Goal: Information Seeking & Learning: Check status

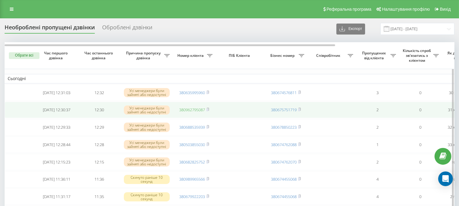
click at [187, 112] on link "380962795087" at bounding box center [192, 110] width 26 height 6
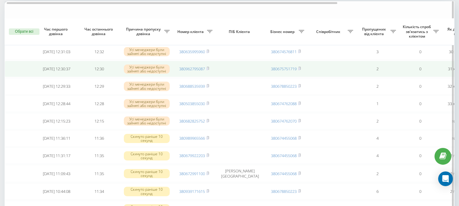
scroll to position [34, 0]
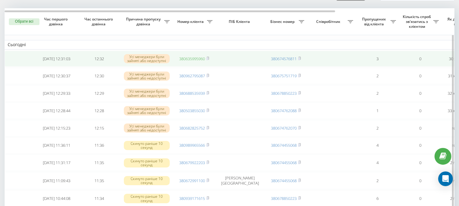
click at [199, 58] on link "380635995960" at bounding box center [192, 59] width 26 height 6
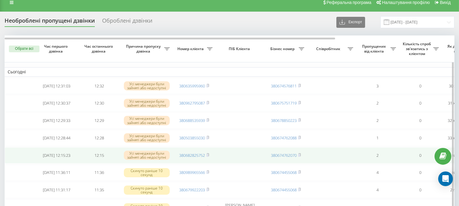
scroll to position [0, 0]
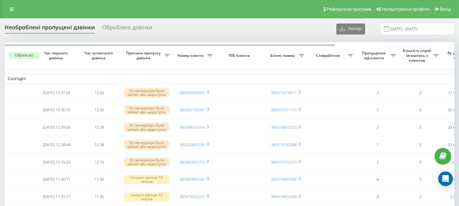
click at [294, 26] on div "Необроблені пропущені дзвінки Оброблені дзвінки Експорт .csv .xlsx 21.08.2025 -…" at bounding box center [230, 29] width 450 height 12
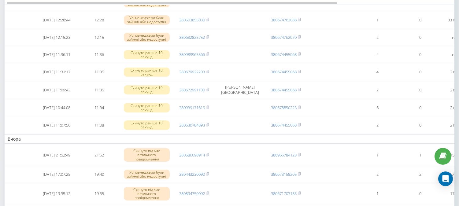
scroll to position [102, 0]
